Goal: Task Accomplishment & Management: Manage account settings

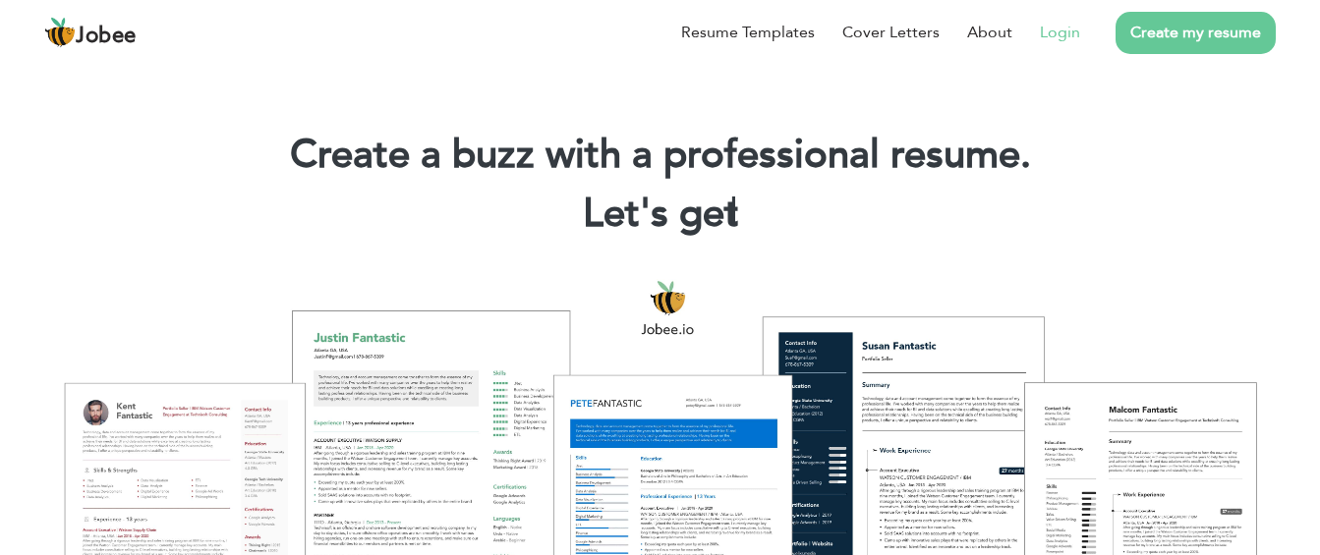
click at [1054, 33] on link "Login" at bounding box center [1060, 33] width 40 height 24
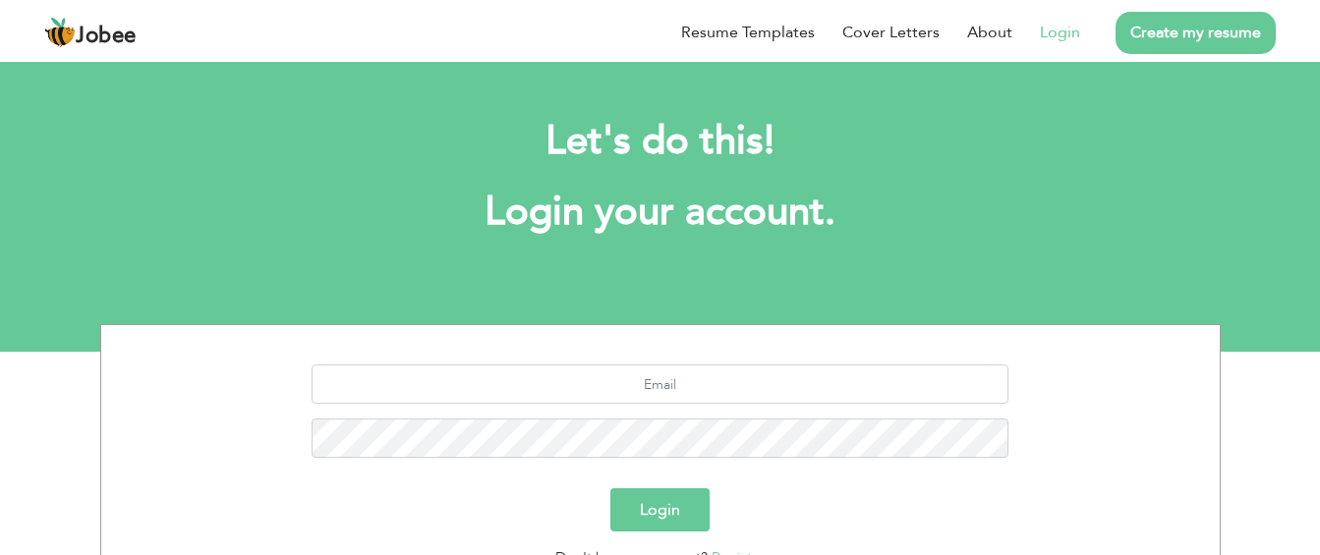
click at [764, 489] on div "Login" at bounding box center [660, 509] width 1089 height 43
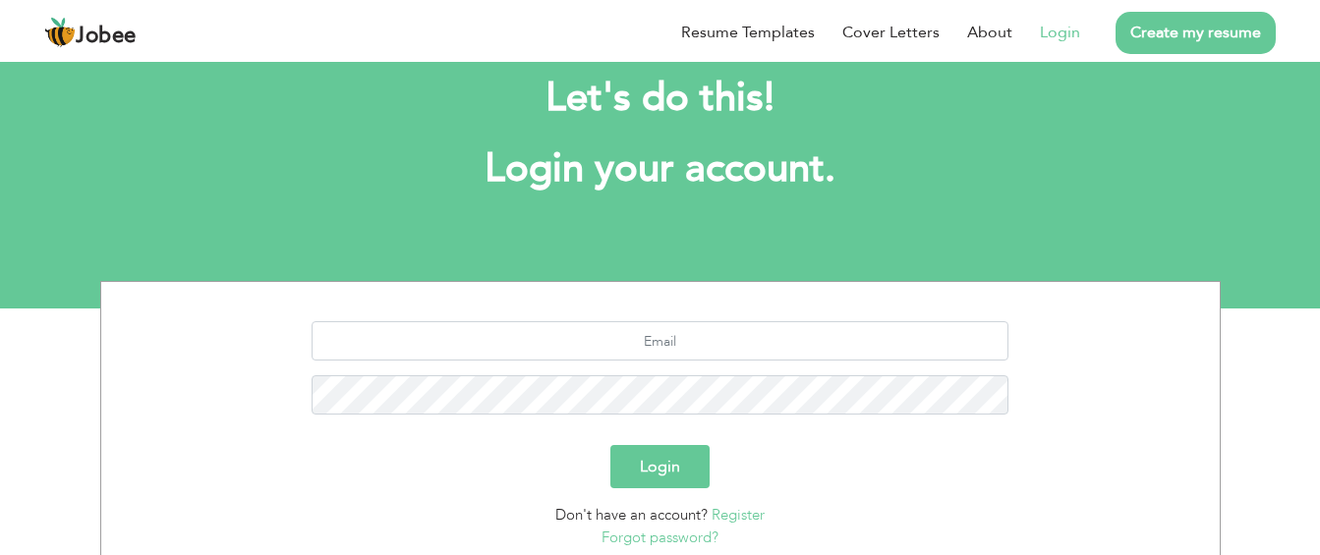
scroll to position [79, 0]
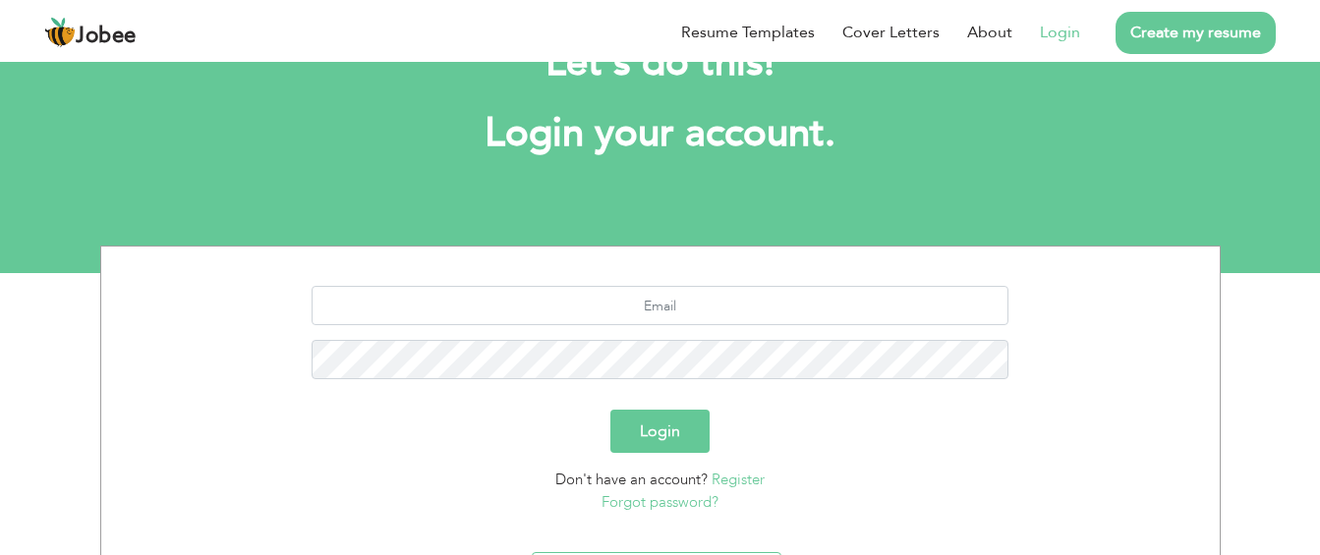
click at [916, 420] on div "Login" at bounding box center [660, 431] width 1089 height 43
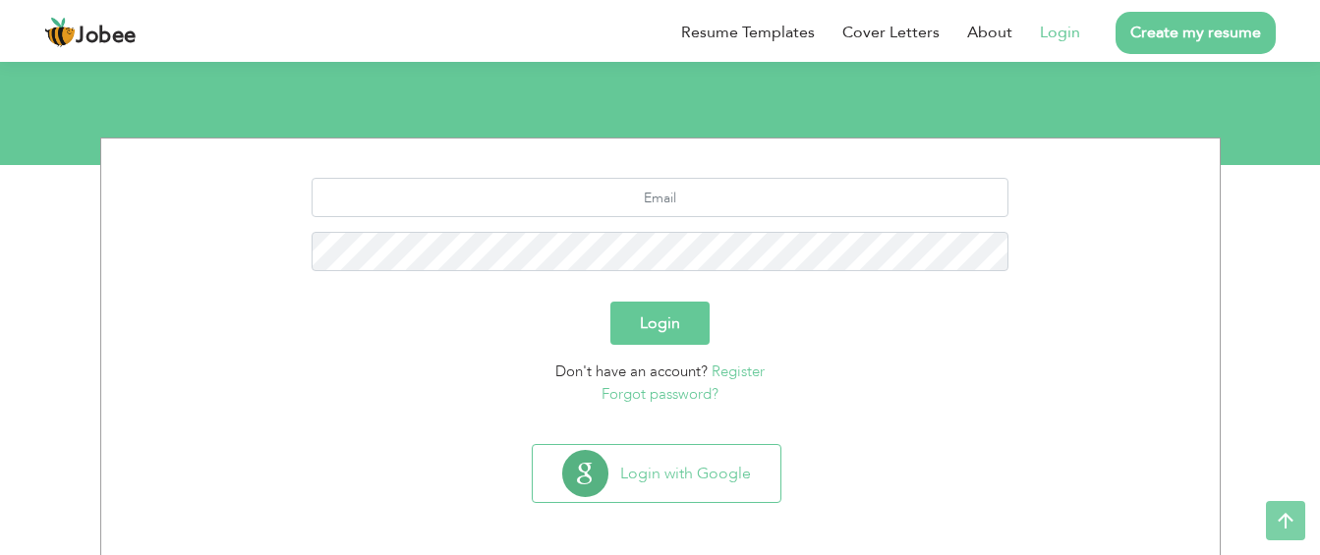
scroll to position [191, 0]
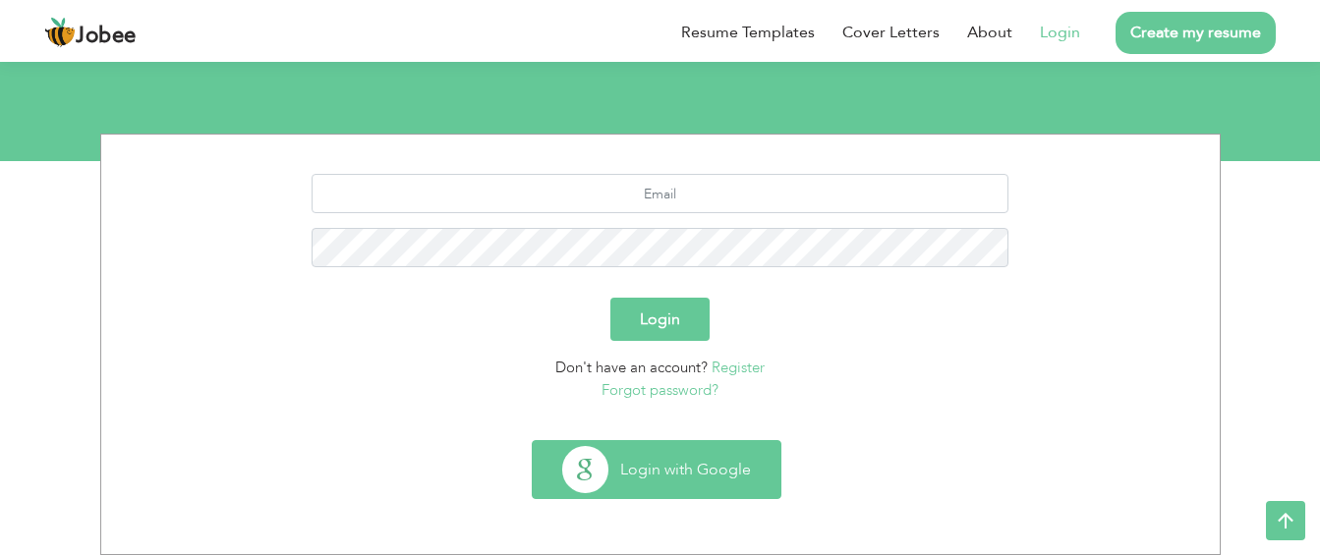
type button "Google"
click at [739, 476] on button "Login with Google" at bounding box center [657, 469] width 248 height 57
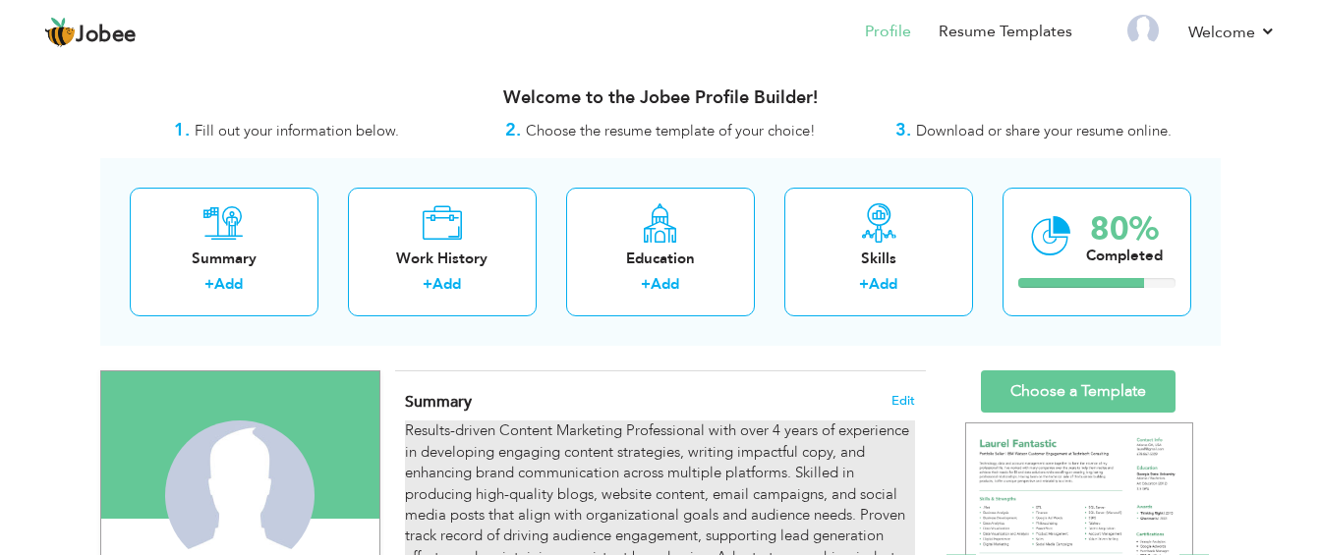
click at [591, 425] on div "Results-driven Content Marketing Professional with over 4 years of experience i…" at bounding box center [659, 537] width 509 height 232
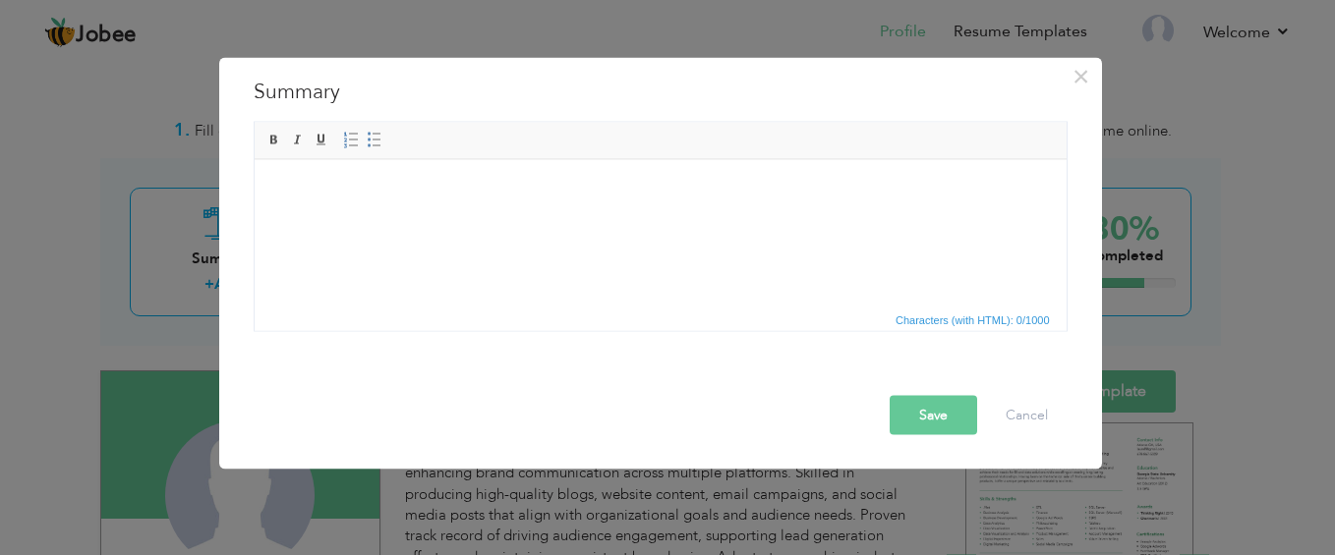
click at [607, 159] on html at bounding box center [660, 159] width 812 height 0
drag, startPoint x: 271, startPoint y: 181, endPoint x: 686, endPoint y: 224, distance: 417.0
click at [686, 219] on html at bounding box center [660, 189] width 812 height 60
click at [285, 188] on body at bounding box center [659, 189] width 772 height 21
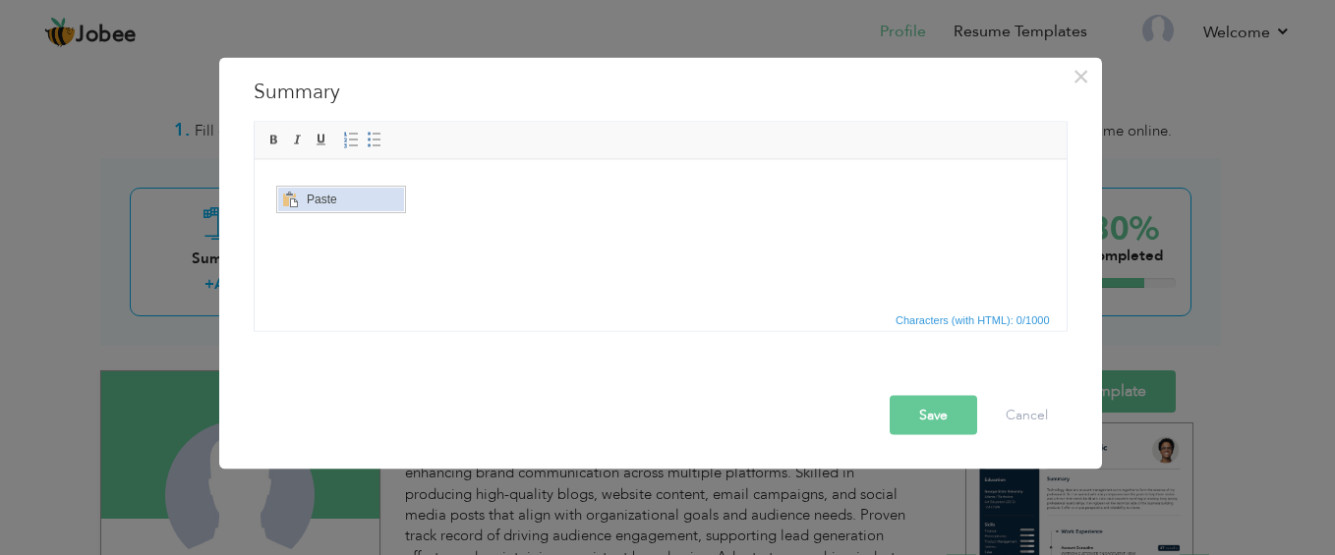
click at [293, 195] on span "Context Menu Options" at bounding box center [289, 200] width 16 height 16
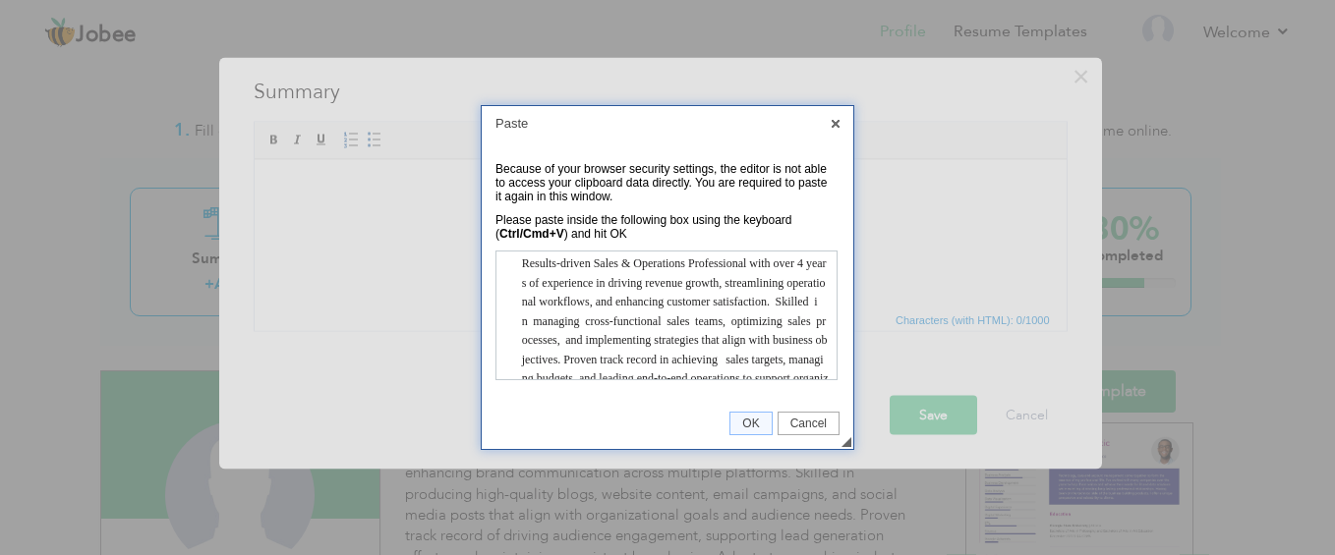
scroll to position [152, 0]
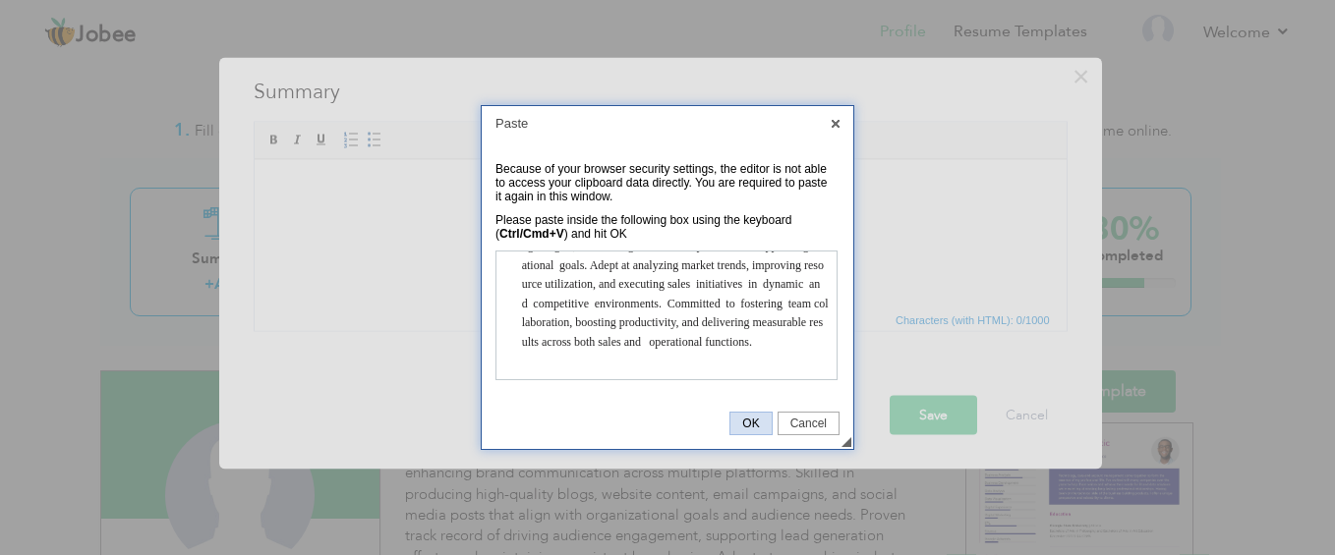
click at [760, 427] on span "OK" at bounding box center [750, 424] width 40 height 14
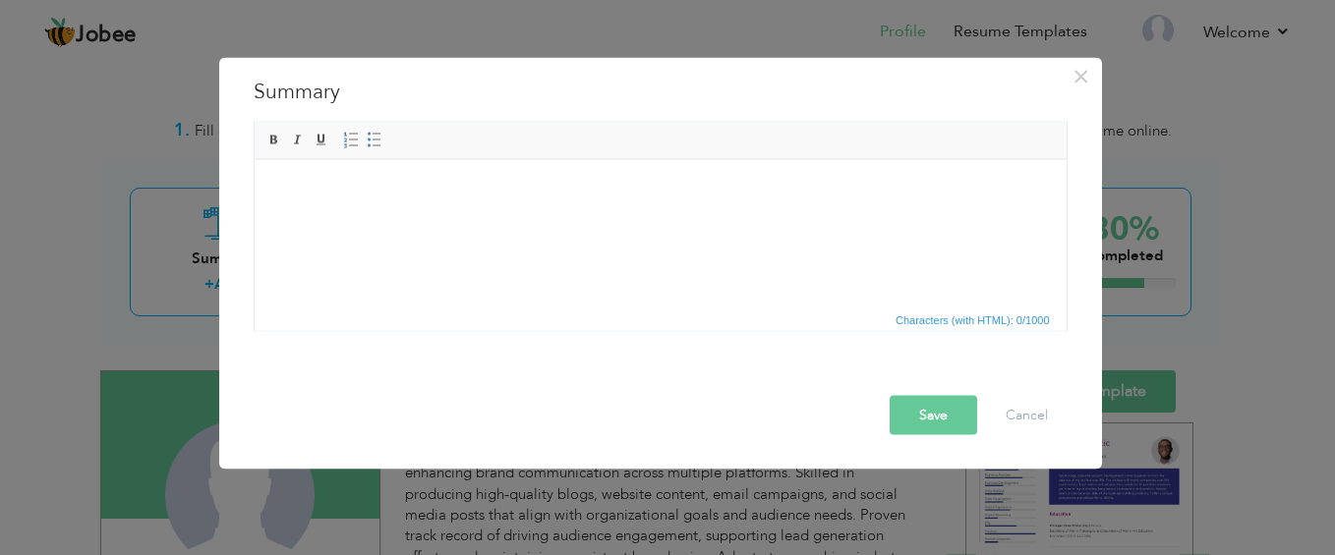
click at [916, 422] on button "Save" at bounding box center [932, 414] width 87 height 39
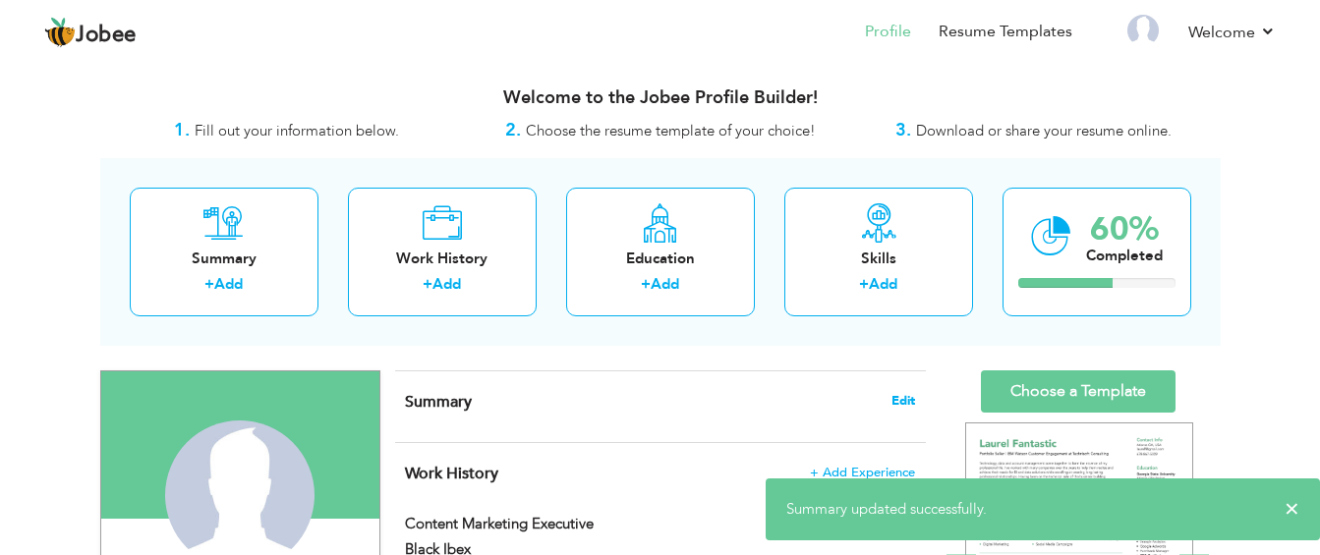
click at [898, 405] on span "Edit" at bounding box center [903, 401] width 24 height 14
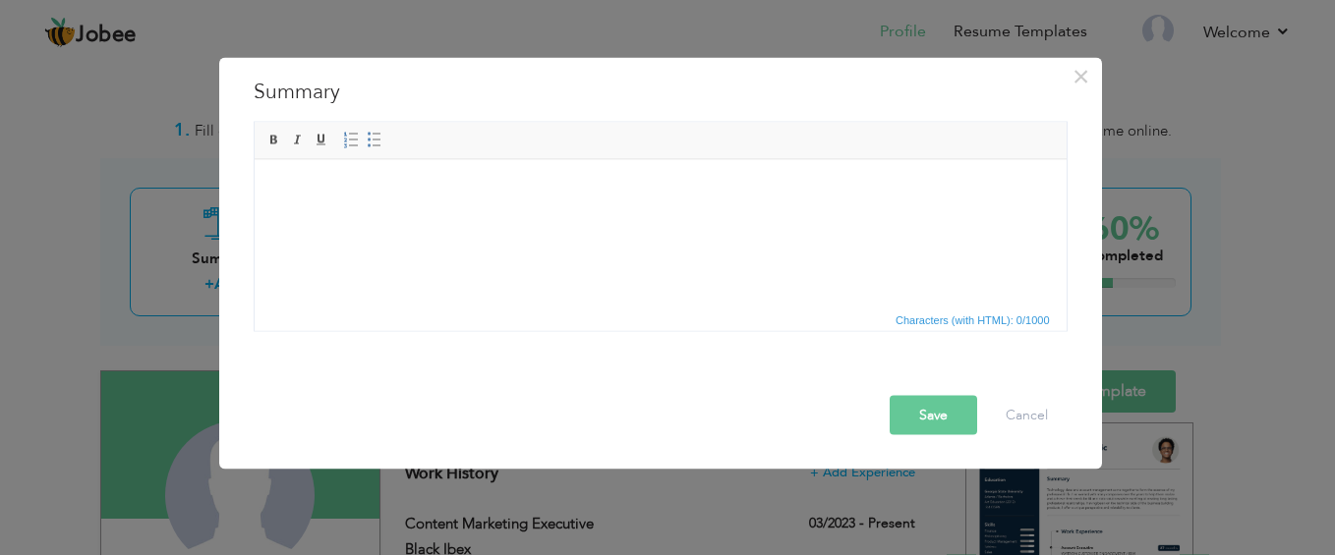
click at [265, 174] on html at bounding box center [660, 189] width 812 height 60
